Goal: Transaction & Acquisition: Purchase product/service

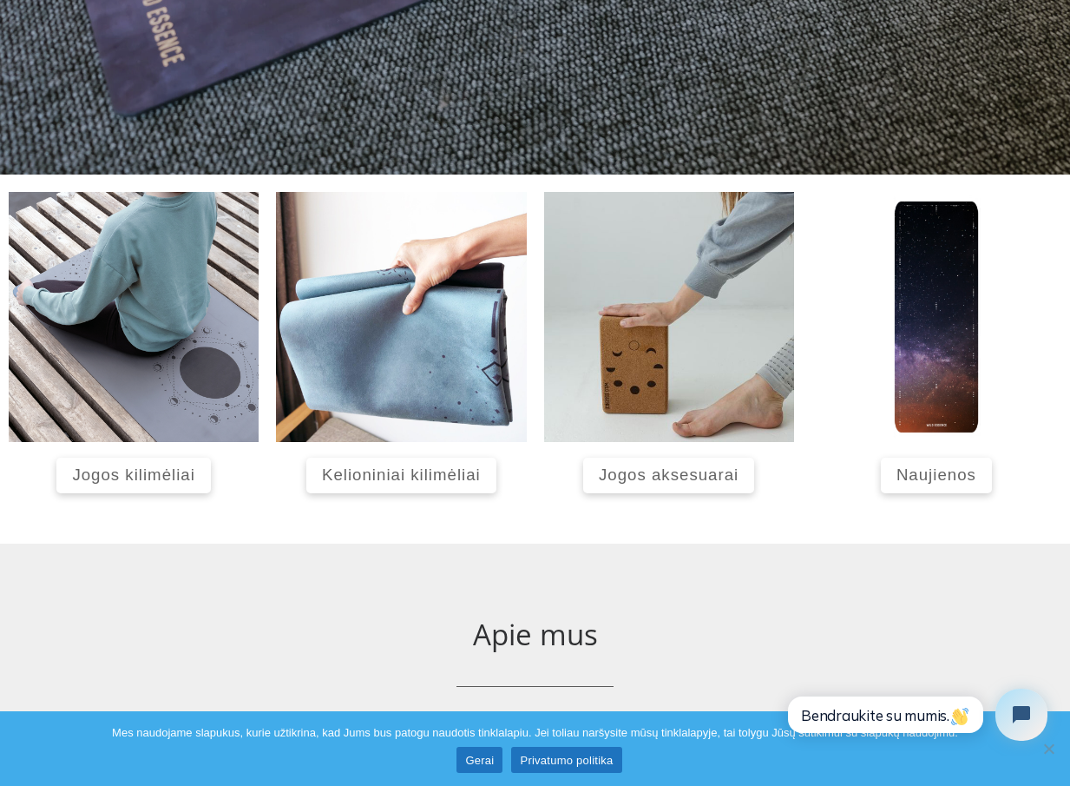
scroll to position [699, 0]
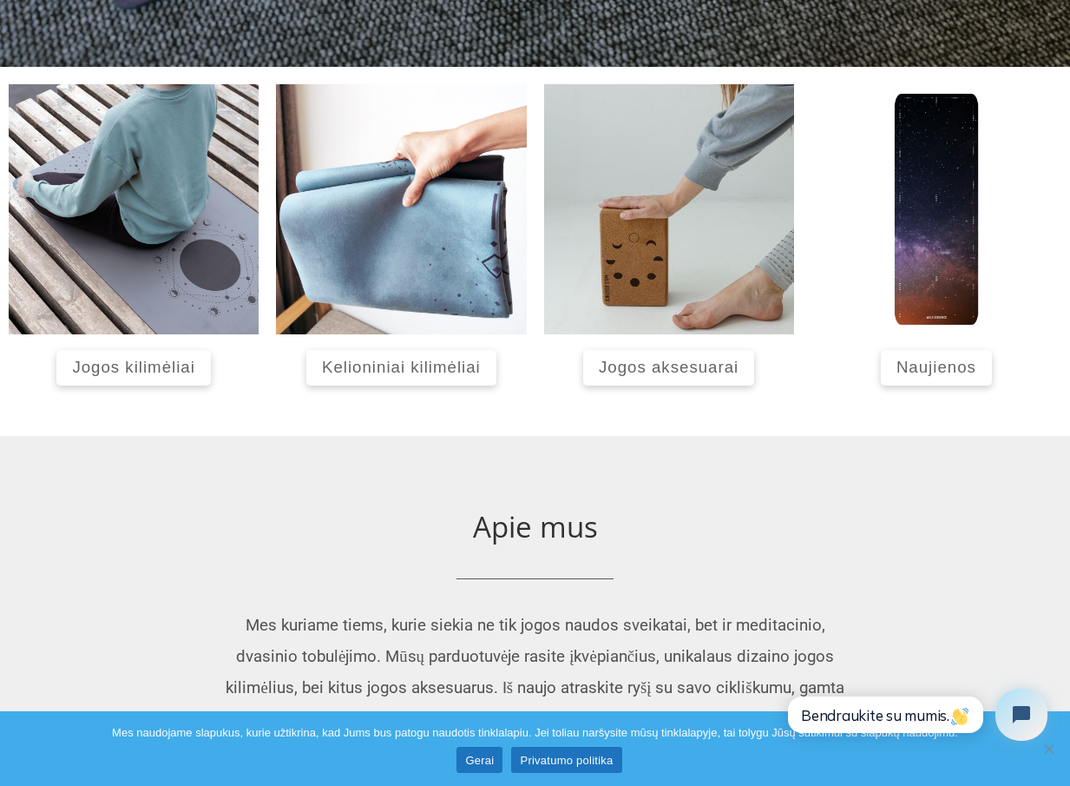
click at [452, 362] on span "Kelioniniai kilimėliai" at bounding box center [401, 367] width 159 height 18
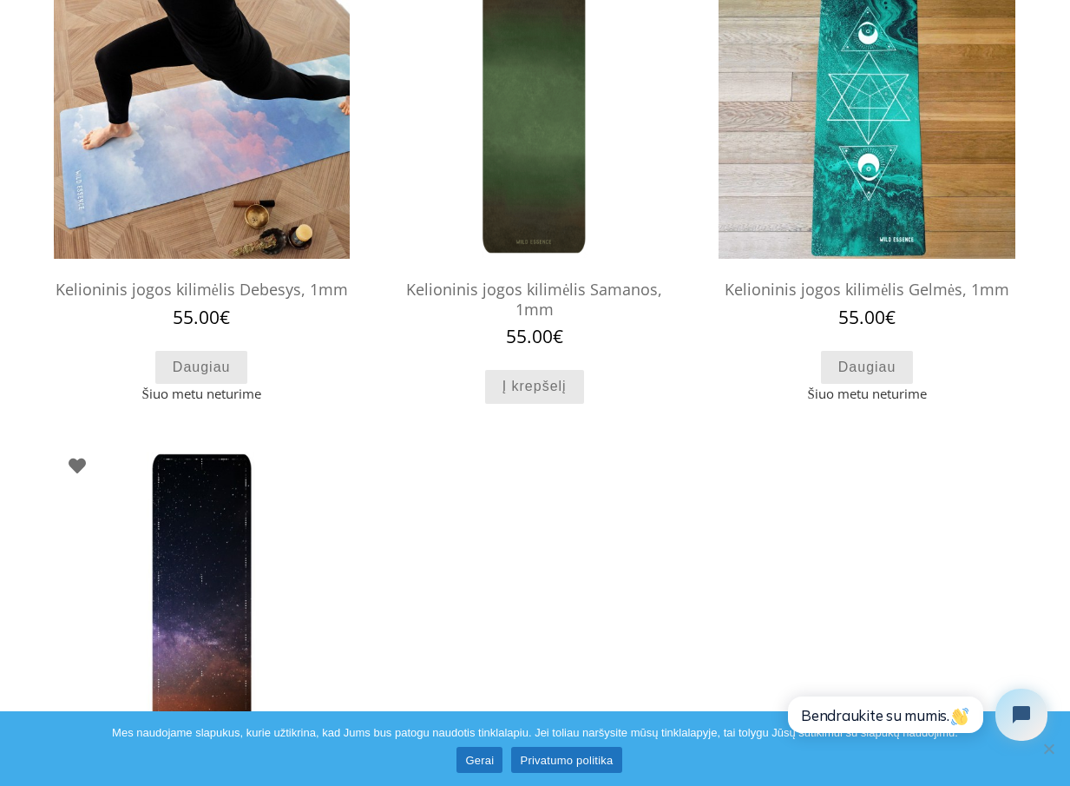
scroll to position [138, 0]
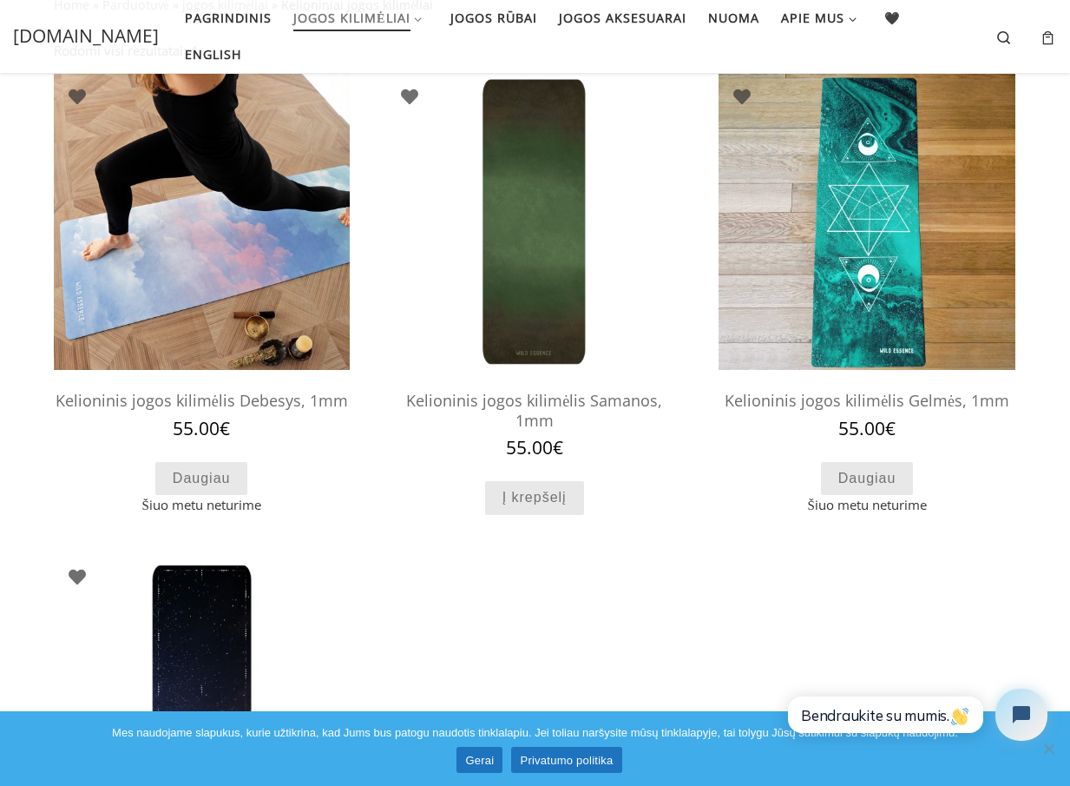
click at [1069, 209] on div "Home » Parduotuvė » jogos kilimėliai » Kelioniniai jogos kilimėliai Kelioniniai…" at bounding box center [535, 540] width 1070 height 1141
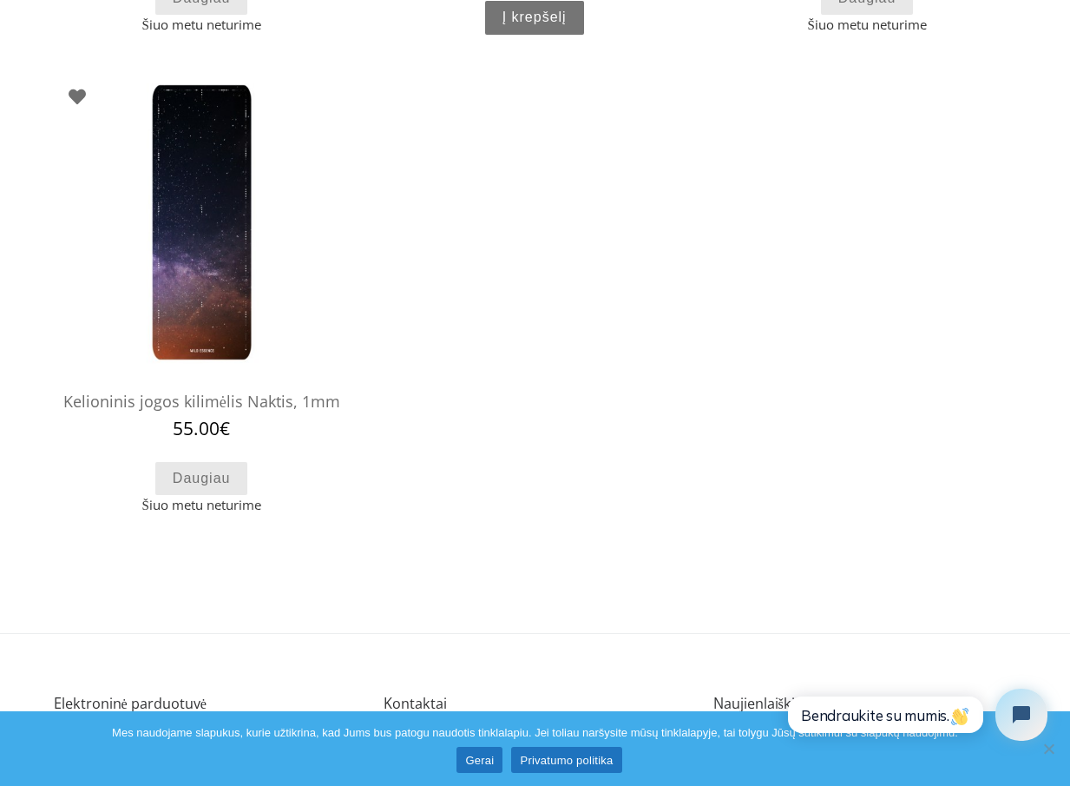
scroll to position [549, 0]
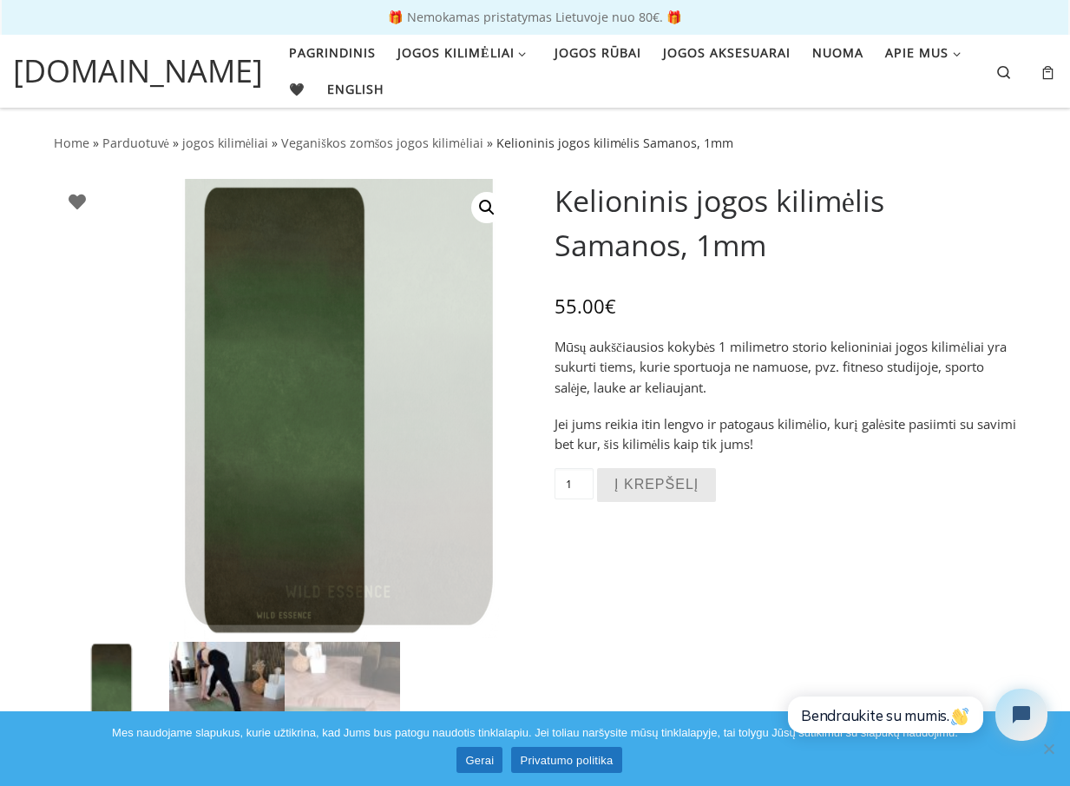
click at [216, 661] on img at bounding box center [226, 698] width 115 height 115
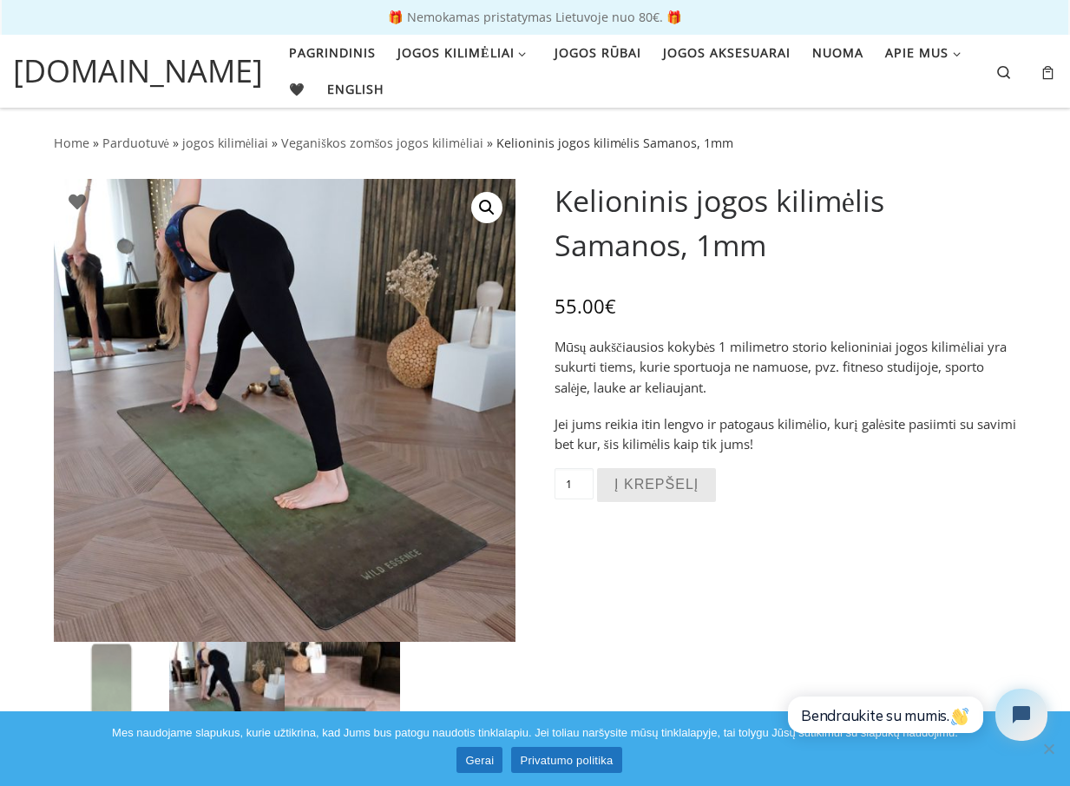
click at [327, 665] on img at bounding box center [342, 698] width 115 height 115
